Goal: Transaction & Acquisition: Purchase product/service

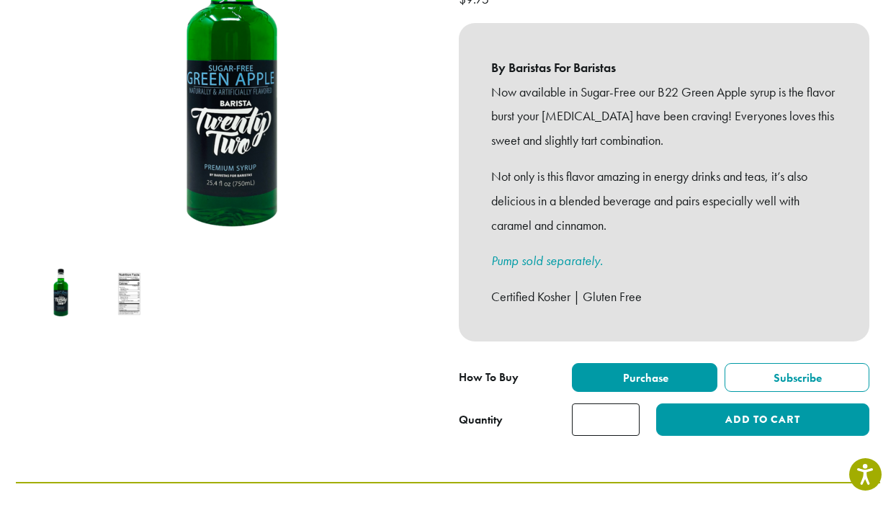
scroll to position [282, 0]
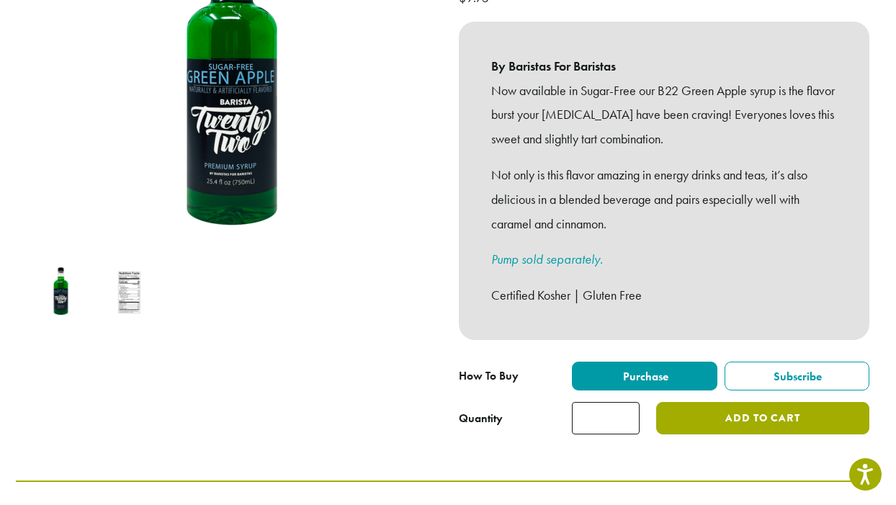
click at [726, 403] on button "Add to cart" at bounding box center [762, 418] width 213 height 32
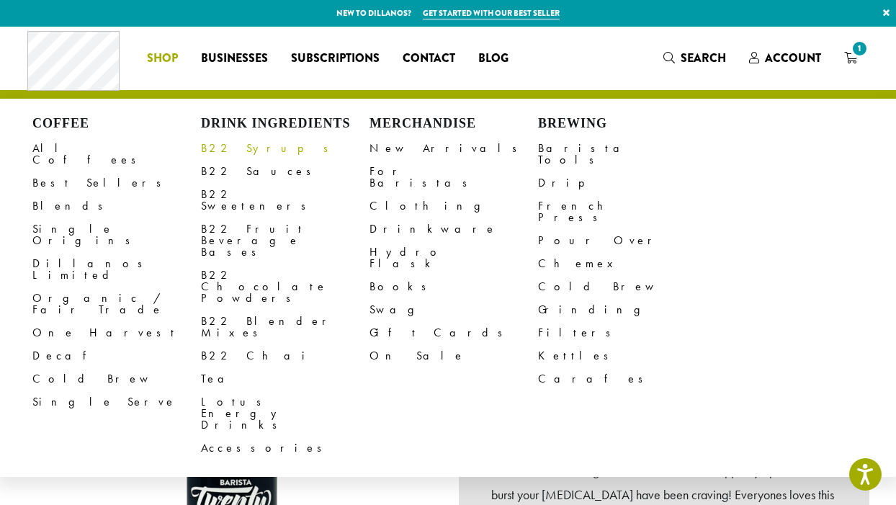
click at [244, 153] on link "B22 Syrups" at bounding box center [285, 148] width 169 height 23
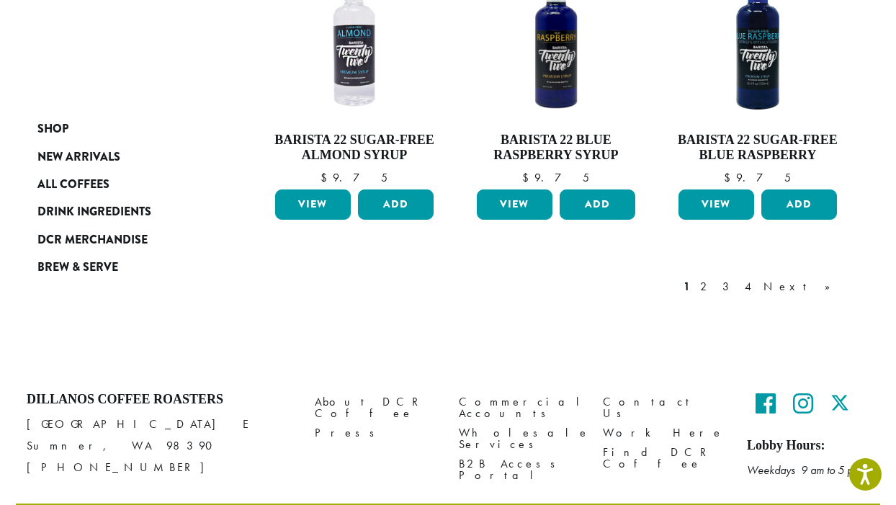
scroll to position [1341, 0]
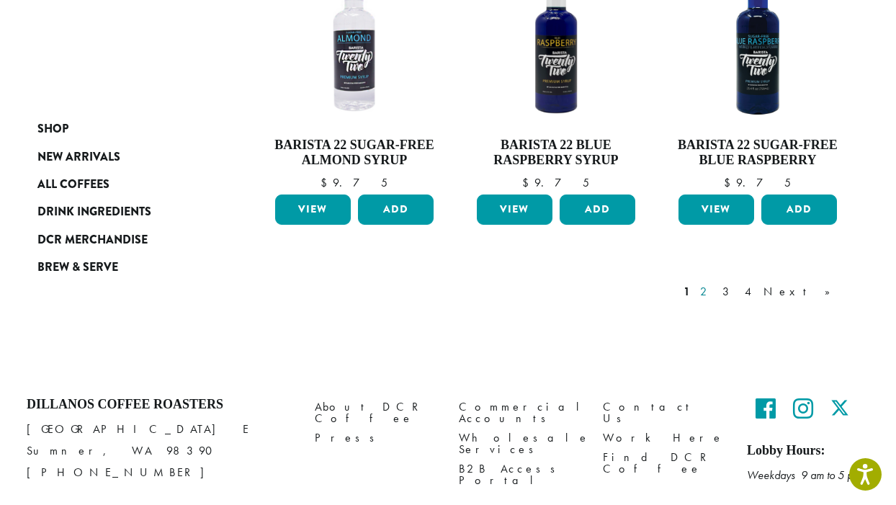
click at [716, 283] on link "2" at bounding box center [707, 291] width 18 height 17
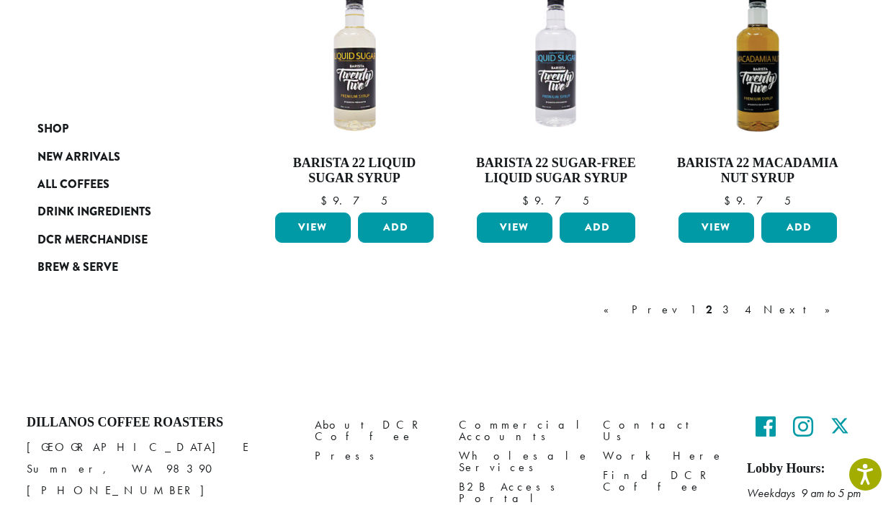
scroll to position [1342, 0]
